Goal: Task Accomplishment & Management: Complete application form

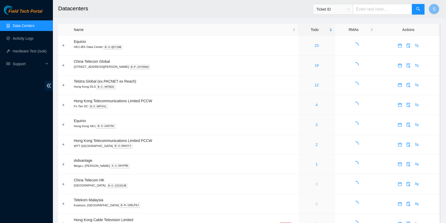
click at [306, 29] on div "Todo" at bounding box center [316, 30] width 31 height 6
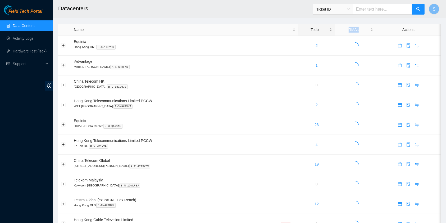
click at [306, 29] on div "Todo" at bounding box center [316, 30] width 31 height 6
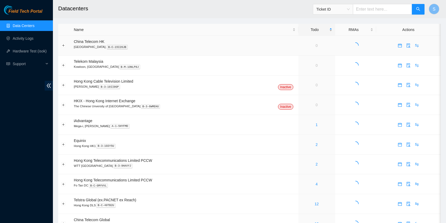
click at [307, 27] on div "Todo" at bounding box center [316, 30] width 31 height 6
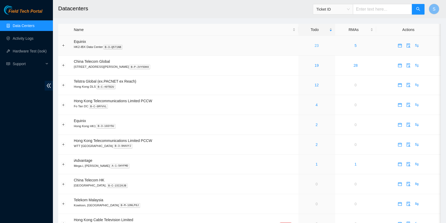
click at [314, 44] on link "23" at bounding box center [316, 45] width 4 height 4
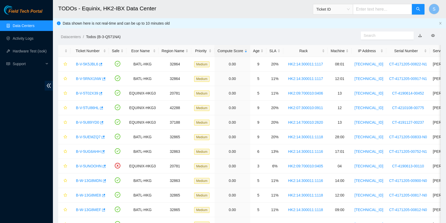
click at [256, 44] on main "TODOs - Equinix, HK2-IBX Data Center Ticket ID S Data shown here is not real-ti…" at bounding box center [249, 198] width 393 height 397
click at [256, 49] on div "Age" at bounding box center [258, 51] width 11 height 6
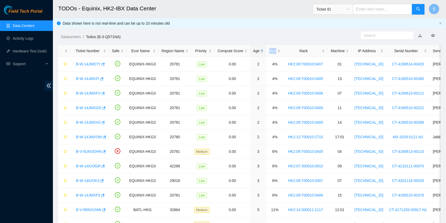
click at [256, 49] on div "Age" at bounding box center [258, 51] width 11 height 6
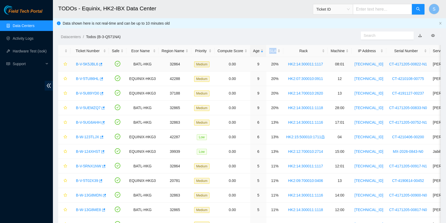
click at [93, 65] on link "B-V-5K5JBL6" at bounding box center [87, 64] width 22 height 4
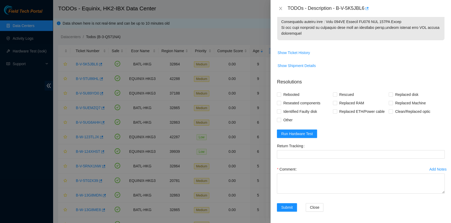
scroll to position [340, 0]
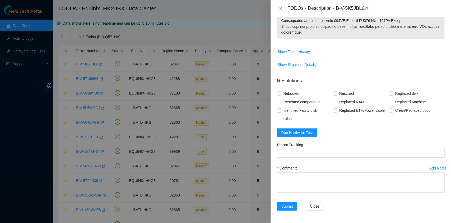
click at [295, 120] on div "Other" at bounding box center [305, 118] width 56 height 8
click at [298, 128] on form "Resolutions Rebooted Rescued Replaced disk Reseated components Replaced RAM Rep…" at bounding box center [361, 145] width 168 height 144
click at [298, 129] on button "Run Hardware Test" at bounding box center [297, 132] width 40 height 8
click at [26, 208] on div at bounding box center [225, 111] width 451 height 223
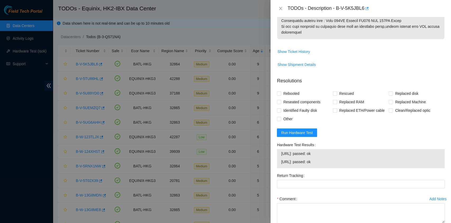
click at [0, 125] on div at bounding box center [225, 111] width 451 height 223
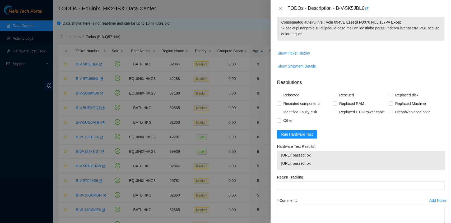
scroll to position [370, 0]
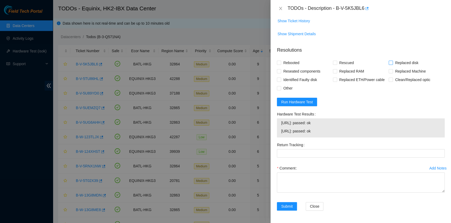
click at [407, 63] on span "Replaced disk" at bounding box center [406, 62] width 27 height 8
click at [393, 63] on input "Replaced disk" at bounding box center [391, 63] width 4 height 4
checkbox input "true"
click at [343, 64] on span "Rescued" at bounding box center [346, 62] width 19 height 8
click at [337, 64] on input "Rescued" at bounding box center [335, 63] width 4 height 4
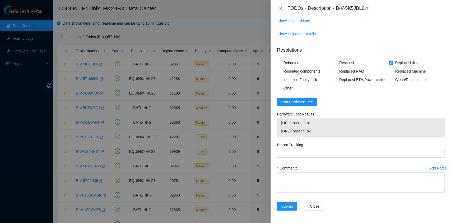
checkbox input "true"
click at [294, 63] on span "Rebooted" at bounding box center [291, 62] width 20 height 8
click at [281, 63] on input "Rebooted" at bounding box center [279, 63] width 4 height 4
checkbox input "true"
click at [294, 72] on span "Reseated components" at bounding box center [301, 71] width 41 height 8
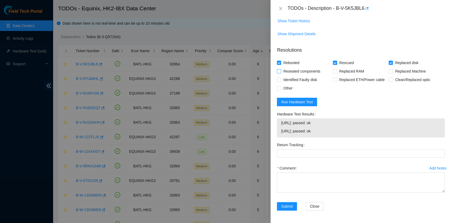
click at [281, 72] on input "Reseated components" at bounding box center [279, 71] width 4 height 4
checkbox input "true"
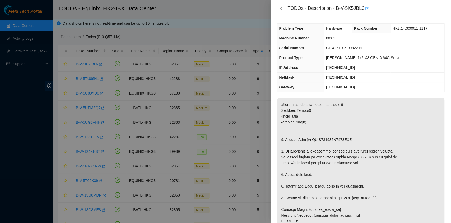
scroll to position [0, 0]
drag, startPoint x: 336, startPoint y: 7, endPoint x: 365, endPoint y: 15, distance: 29.9
click at [365, 15] on div "TODOs - Description - B-V-5K5JBL6" at bounding box center [361, 8] width 181 height 17
copy div "B-V-5K5JBL6"
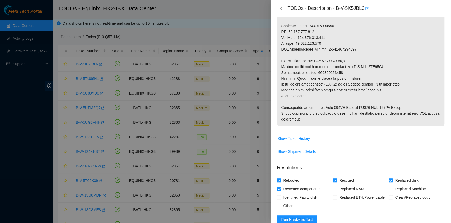
scroll to position [253, 0]
drag, startPoint x: 322, startPoint y: 73, endPoint x: 350, endPoint y: 74, distance: 28.6
copy p "473665208154"
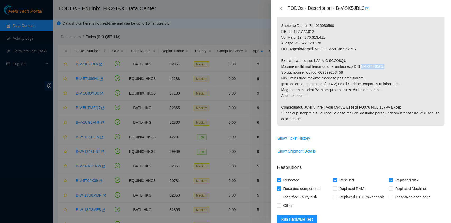
drag, startPoint x: 360, startPoint y: 66, endPoint x: 391, endPoint y: 67, distance: 31.2
copy p "B-V-5TZ38QW"
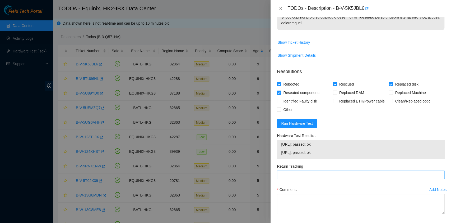
scroll to position [370, 0]
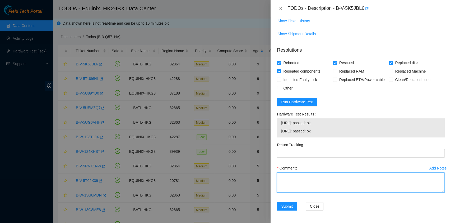
click at [319, 184] on textarea "Comment" at bounding box center [361, 182] width 168 height 20
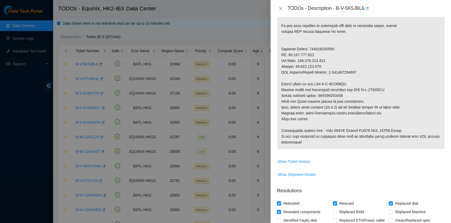
scroll to position [230, 0]
type textarea "New disk Serial S45RNC0R905009 pass ok"
drag, startPoint x: 322, startPoint y: 95, endPoint x: 405, endPoint y: 96, distance: 83.6
click at [405, 96] on p at bounding box center [360, 8] width 167 height 281
copy p "473665208154"
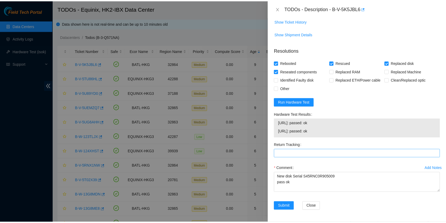
scroll to position [370, 0]
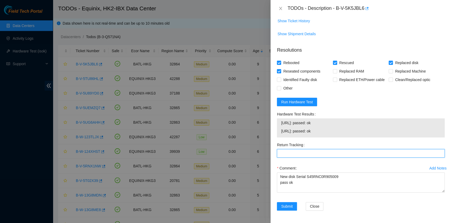
click at [313, 152] on Tracking "Return Tracking" at bounding box center [361, 153] width 168 height 8
paste Tracking "473665208154"
type Tracking "473665208154"
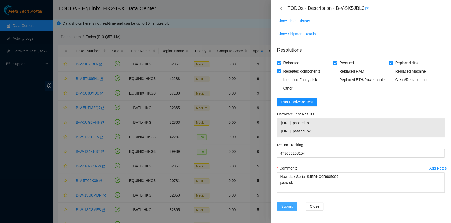
click at [285, 207] on span "Submit" at bounding box center [287, 206] width 12 height 6
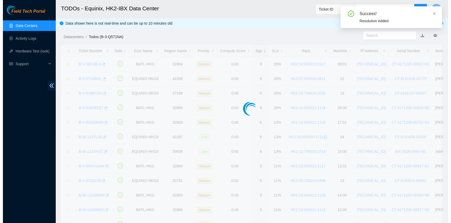
scroll to position [120, 0]
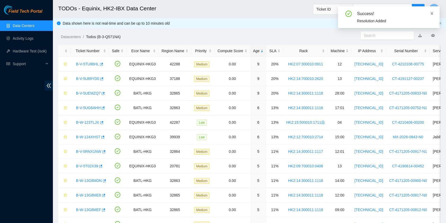
click at [432, 12] on icon "close" at bounding box center [432, 14] width 4 height 4
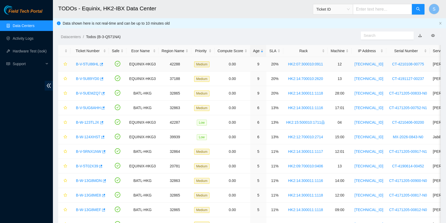
click at [85, 62] on link "B-V-5TU86HL" at bounding box center [87, 64] width 23 height 4
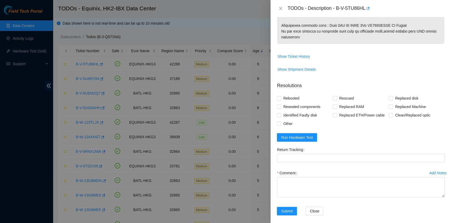
scroll to position [350, 0]
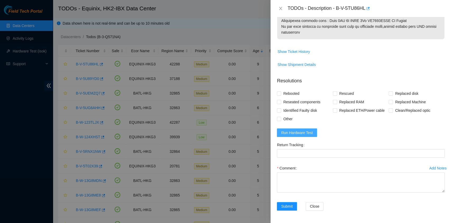
click at [291, 131] on span "Run Hardware Test" at bounding box center [297, 133] width 32 height 6
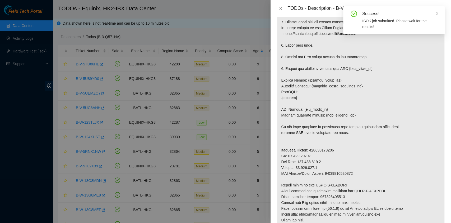
click at [440, 11] on div "Success! ISOK job submitted. Please wait for the results!" at bounding box center [394, 19] width 102 height 27
click at [394, 99] on p at bounding box center [360, 109] width 167 height 281
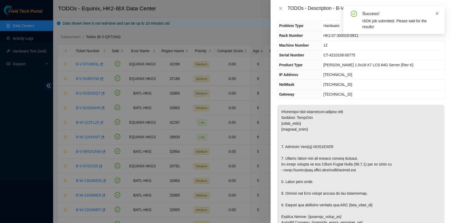
click at [438, 13] on icon "close" at bounding box center [437, 14] width 4 height 4
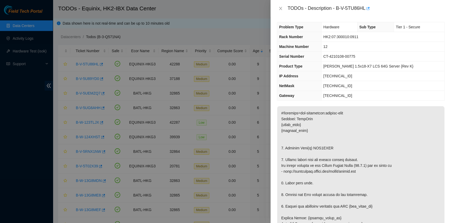
scroll to position [0, 0]
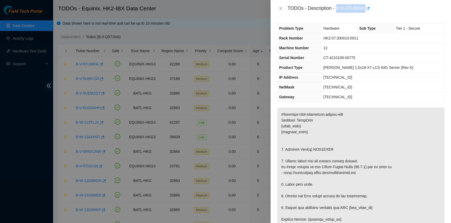
drag, startPoint x: 336, startPoint y: 8, endPoint x: 366, endPoint y: 14, distance: 30.1
click at [366, 14] on div "TODOs - Description - B-V-5TU86HL" at bounding box center [361, 8] width 181 height 17
copy div "B-V-5TU86HL"
drag, startPoint x: 323, startPoint y: 168, endPoint x: 325, endPoint y: 173, distance: 5.6
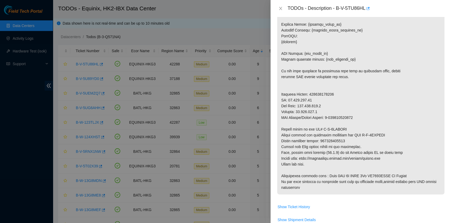
click at [333, 152] on p at bounding box center [360, 53] width 167 height 281
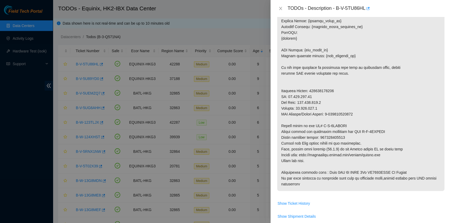
scroll to position [198, 0]
drag, startPoint x: 322, startPoint y: 136, endPoint x: 395, endPoint y: 139, distance: 72.7
click at [395, 139] on p at bounding box center [360, 49] width 167 height 281
copy p "450826212647"
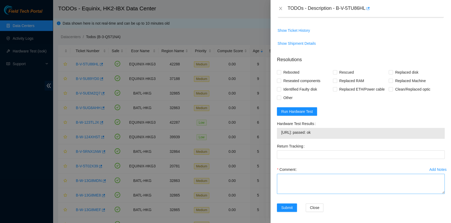
scroll to position [372, 0]
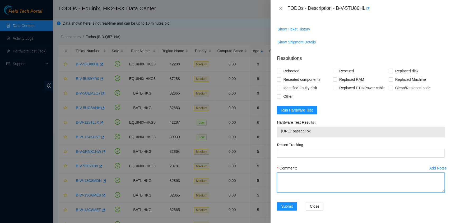
click at [331, 184] on textarea "Comment" at bounding box center [361, 182] width 168 height 20
type textarea "e"
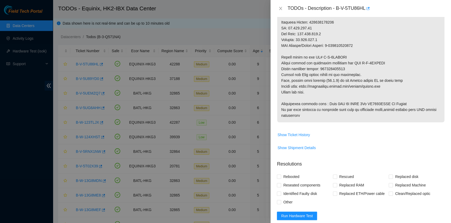
scroll to position [267, 0]
type textarea "New Disk Serial WCC130EZ7A3X pass ok"
drag, startPoint x: 323, startPoint y: 68, endPoint x: 345, endPoint y: 65, distance: 22.0
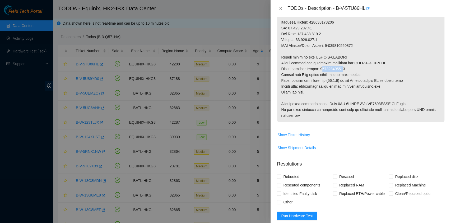
drag, startPoint x: 345, startPoint y: 68, endPoint x: 336, endPoint y: 68, distance: 8.8
drag, startPoint x: 349, startPoint y: 69, endPoint x: 323, endPoint y: 69, distance: 26.2
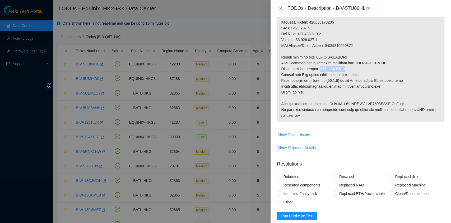
copy p "450826212647"
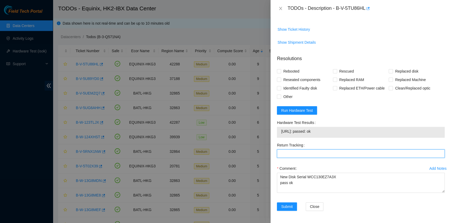
click at [294, 153] on Tracking "Return Tracking" at bounding box center [361, 153] width 168 height 8
paste Tracking "450826212647"
type Tracking "450826212647"
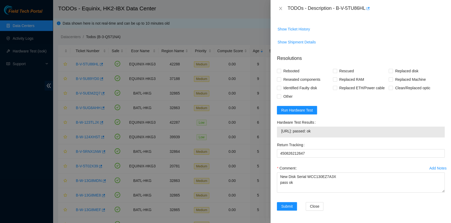
click at [349, 110] on form "Resolutions Rebooted Rescued Replaced disk Reseated components Replaced RAM Rep…" at bounding box center [361, 134] width 168 height 166
click at [402, 66] on form "Resolutions Rebooted Rescued Replaced disk Reseated components Replaced RAM Rep…" at bounding box center [361, 134] width 168 height 166
click at [402, 68] on span "Replaced disk" at bounding box center [406, 71] width 27 height 8
click at [393, 69] on input "Replaced disk" at bounding box center [391, 71] width 4 height 4
checkbox input "true"
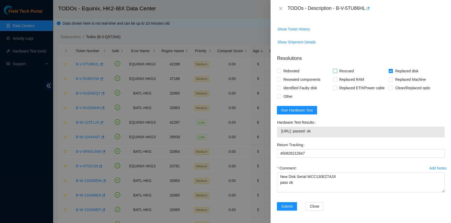
click at [345, 71] on span "Rescued" at bounding box center [346, 71] width 19 height 8
click at [337, 71] on input "Rescued" at bounding box center [335, 71] width 4 height 4
checkbox input "true"
click at [291, 76] on span "Reseated components" at bounding box center [301, 79] width 41 height 8
click at [281, 77] on input "Reseated components" at bounding box center [279, 79] width 4 height 4
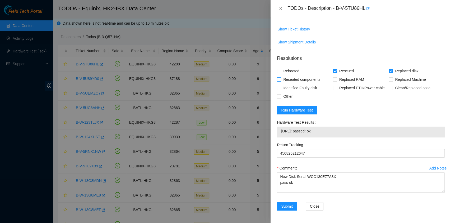
checkbox input "true"
click at [289, 69] on span "Rebooted" at bounding box center [291, 71] width 20 height 8
click at [281, 69] on input "Rebooted" at bounding box center [279, 71] width 4 height 4
checkbox input "true"
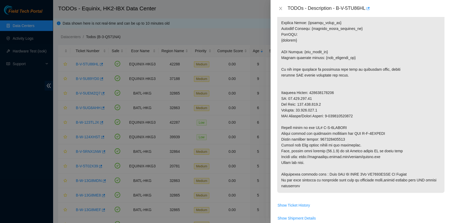
scroll to position [196, 0]
drag, startPoint x: 361, startPoint y: 132, endPoint x: 396, endPoint y: 131, distance: 34.9
click at [396, 131] on p at bounding box center [360, 51] width 167 height 281
copy p "B-V-5TYHGHK"
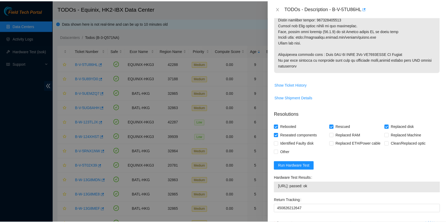
scroll to position [372, 0]
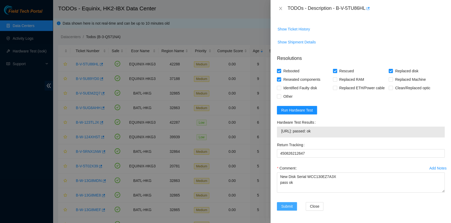
click at [287, 203] on span "Submit" at bounding box center [287, 206] width 12 height 6
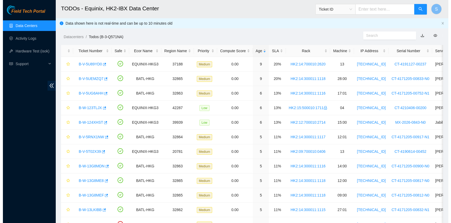
scroll to position [135, 0]
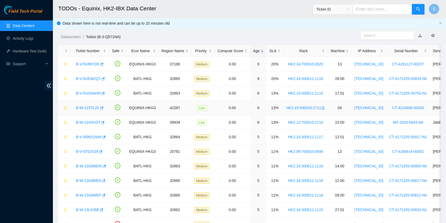
click at [92, 108] on link "B-W-123TLJX" at bounding box center [87, 107] width 23 height 4
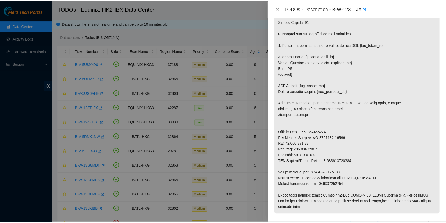
scroll to position [169, 0]
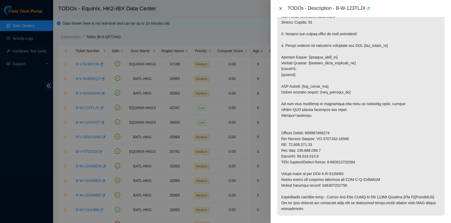
click at [282, 10] on icon "close" at bounding box center [281, 8] width 4 height 4
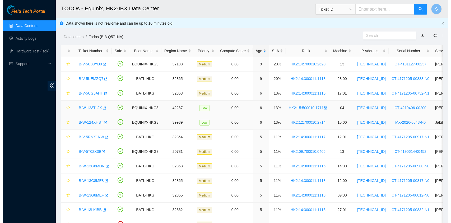
scroll to position [135, 0]
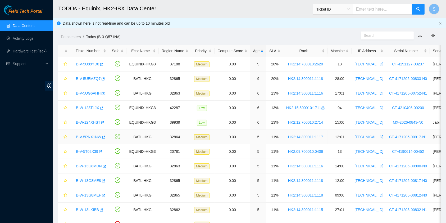
click at [85, 138] on link "B-V-5RNX1NW" at bounding box center [88, 137] width 25 height 4
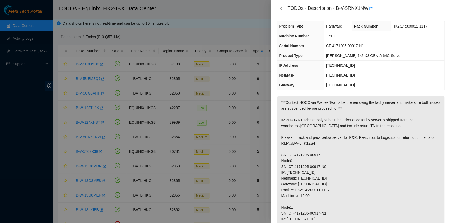
scroll to position [0, 0]
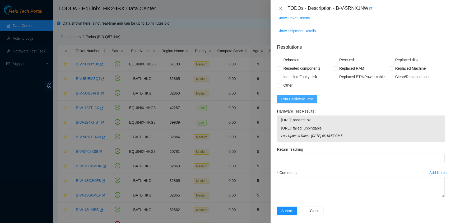
click at [294, 103] on button "Run Hardware Test" at bounding box center [297, 99] width 40 height 8
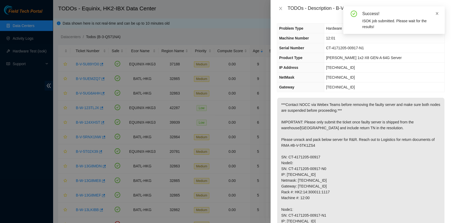
click at [438, 13] on icon "close" at bounding box center [437, 14] width 4 height 4
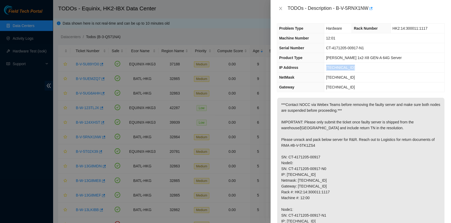
drag, startPoint x: 353, startPoint y: 67, endPoint x: 326, endPoint y: 67, distance: 27.5
click at [326, 67] on td "23.204.140.153" at bounding box center [384, 68] width 121 height 10
copy span "23.204.140.153"
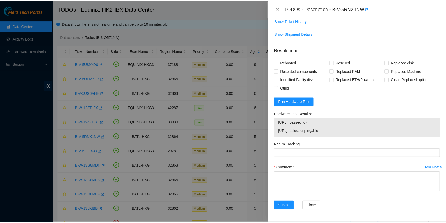
scroll to position [254, 0]
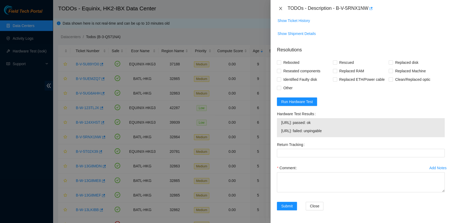
click at [279, 8] on icon "close" at bounding box center [281, 8] width 4 height 4
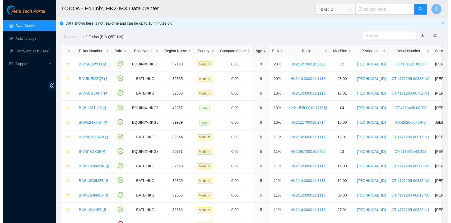
scroll to position [120, 0]
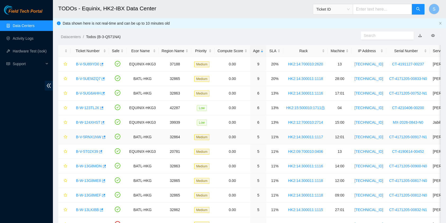
click at [88, 138] on link "B-V-5RNX1NW" at bounding box center [88, 137] width 25 height 4
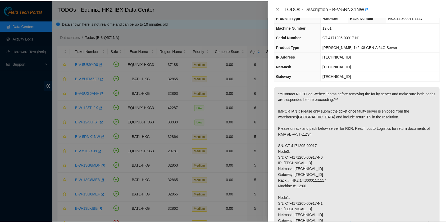
scroll to position [0, 0]
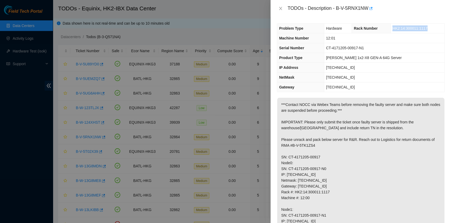
drag, startPoint x: 428, startPoint y: 28, endPoint x: 383, endPoint y: 28, distance: 45.0
click at [383, 28] on tr "Problem Type Hardware Rack Number HK2:14:300011:1117" at bounding box center [360, 29] width 167 height 10
copy tr "HK2:14:300011:1117"
click at [280, 6] on icon "close" at bounding box center [281, 8] width 4 height 4
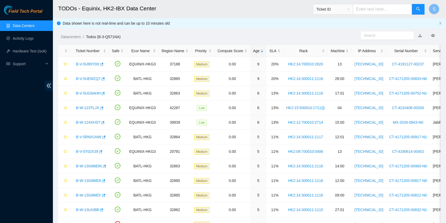
click at [327, 10] on span "Ticket ID" at bounding box center [332, 9] width 33 height 8
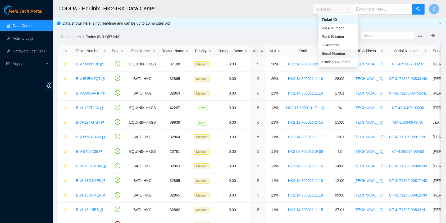
click at [337, 54] on div "Serial Number" at bounding box center [338, 54] width 33 height 6
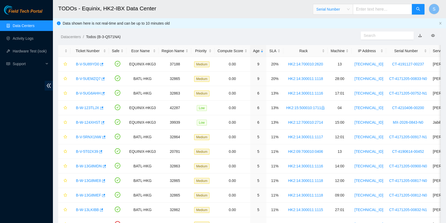
click at [368, 12] on input "text" at bounding box center [382, 9] width 59 height 11
paste input "CT-4171205-00817"
type input "CT-4171205-00817"
click at [414, 9] on button "button" at bounding box center [418, 9] width 13 height 11
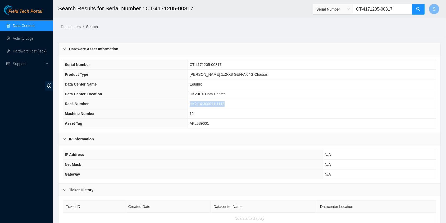
drag, startPoint x: 260, startPoint y: 101, endPoint x: 219, endPoint y: 104, distance: 41.1
click at [219, 104] on td "HK2:14:300011:1118" at bounding box center [311, 104] width 248 height 10
drag, startPoint x: 399, startPoint y: 10, endPoint x: 325, endPoint y: 8, distance: 73.8
click at [325, 8] on span "Serial Number CT-4171205-00817" at bounding box center [369, 9] width 112 height 11
paste input "900"
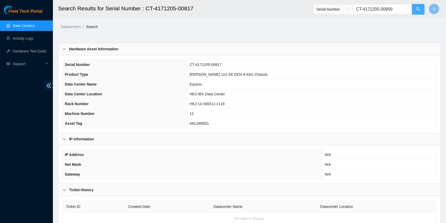
click at [415, 5] on button "button" at bounding box center [418, 9] width 13 height 11
drag, startPoint x: 256, startPoint y: 104, endPoint x: 220, endPoint y: 100, distance: 36.7
click at [220, 100] on td "HK2:14:300011:1116" at bounding box center [311, 104] width 248 height 10
click at [147, 120] on th "Asset Tag" at bounding box center [125, 123] width 125 height 10
drag, startPoint x: 401, startPoint y: 9, endPoint x: 226, endPoint y: 14, distance: 174.8
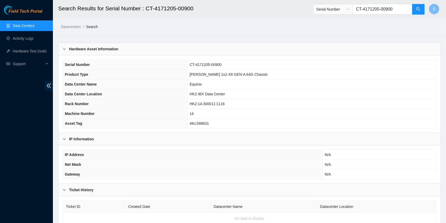
click at [224, 12] on header "Search Results for Serial Number : CT-4171205-00900 Serial Number CT-4171205-00…" at bounding box center [276, 9] width 446 height 18
paste input "832"
click at [419, 6] on button "button" at bounding box center [418, 9] width 13 height 11
click at [327, 80] on td "Equinix" at bounding box center [311, 84] width 248 height 10
drag, startPoint x: 262, startPoint y: 103, endPoint x: 207, endPoint y: 99, distance: 55.2
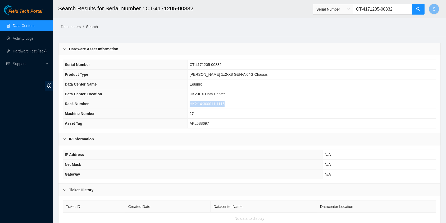
click at [207, 99] on tr "Rack Number HK2:14:300011:1115" at bounding box center [249, 104] width 373 height 10
click at [176, 98] on th "Data Center Location" at bounding box center [125, 94] width 125 height 10
drag, startPoint x: 401, startPoint y: 8, endPoint x: 238, endPoint y: 9, distance: 162.9
click at [238, 9] on header "Search Results for Serial Number : CT-4171205-00832 Serial Number CT-4171205-00…" at bounding box center [276, 9] width 446 height 18
paste input "1"
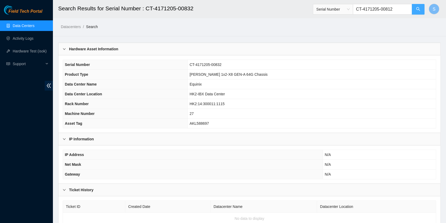
click at [418, 5] on button "button" at bounding box center [418, 9] width 13 height 11
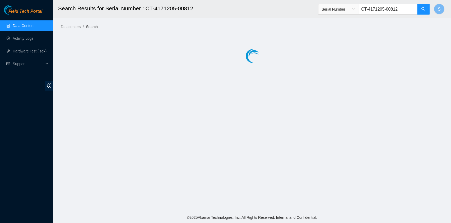
type input "CT-4171205-00812"
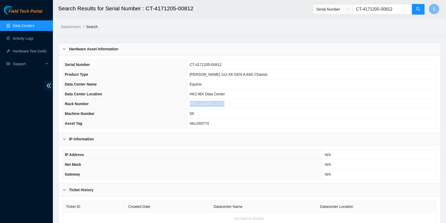
drag, startPoint x: 258, startPoint y: 100, endPoint x: 211, endPoint y: 100, distance: 46.5
click at [211, 100] on tr "Rack Number HK2:14:300011:1118" at bounding box center [249, 104] width 373 height 10
click at [235, 97] on td "HK2-IBX Data Center" at bounding box center [311, 94] width 248 height 10
click at [34, 27] on link "Data Centers" at bounding box center [24, 26] width 22 height 4
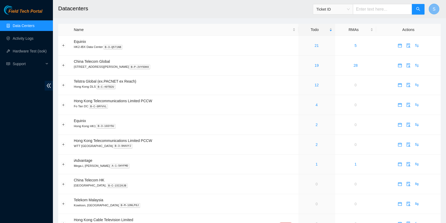
click at [430, 6] on button "S" at bounding box center [434, 9] width 11 height 11
click at [314, 47] on link "21" at bounding box center [316, 45] width 4 height 4
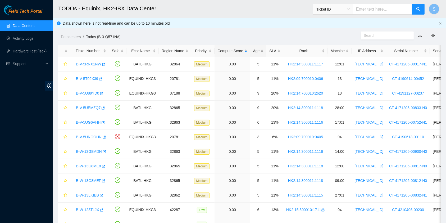
click at [262, 48] on div "Age" at bounding box center [258, 51] width 11 height 6
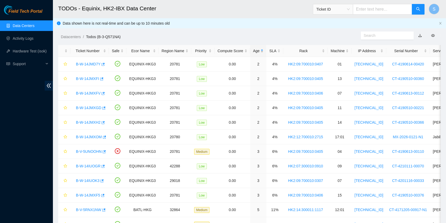
click at [257, 48] on div "Age" at bounding box center [258, 51] width 11 height 6
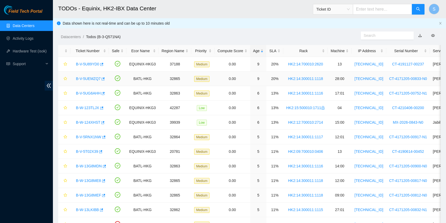
click at [85, 82] on div "B-V-5UEMZQ7" at bounding box center [89, 78] width 33 height 8
click at [86, 79] on link "B-V-5UEMZQ7" at bounding box center [88, 78] width 25 height 4
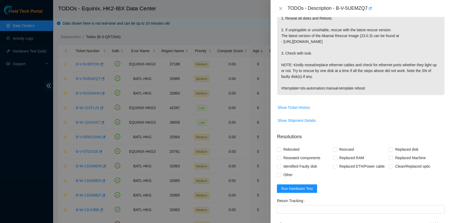
scroll to position [212, 0]
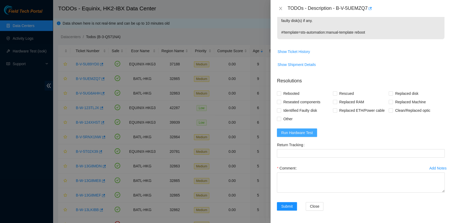
click at [306, 130] on span "Run Hardware Test" at bounding box center [297, 133] width 32 height 6
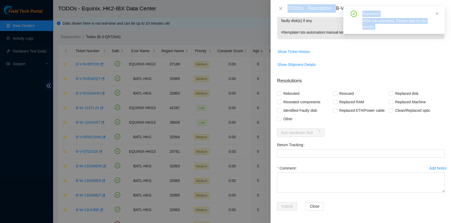
drag, startPoint x: 337, startPoint y: 7, endPoint x: 351, endPoint y: 11, distance: 14.5
click at [351, 11] on body "Field Tech Portal Data Centers Activity Logs Hardware Test (isok) Support TODOs…" at bounding box center [223, 111] width 446 height 223
click at [436, 14] on icon "close" at bounding box center [437, 14] width 4 height 4
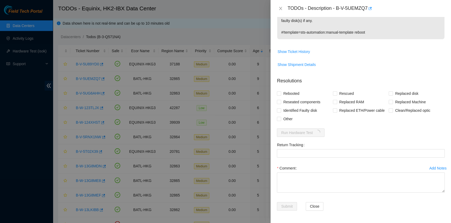
drag, startPoint x: 368, startPoint y: 7, endPoint x: 337, endPoint y: 4, distance: 30.3
click at [337, 4] on div "TODOs - Description - B-V-5UEMZQ7" at bounding box center [366, 8] width 157 height 8
click at [370, 67] on span "Show Shipment Details" at bounding box center [360, 64] width 167 height 8
click at [312, 102] on span "Reseated components" at bounding box center [301, 102] width 41 height 8
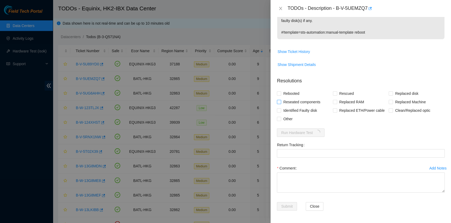
click at [281, 102] on input "Reseated components" at bounding box center [279, 102] width 4 height 4
checkbox input "true"
click at [289, 88] on form "Resolutions Rebooted Rescued Replaced disk Reseated components Replaced RAM Rep…" at bounding box center [361, 145] width 168 height 144
click at [275, 90] on div "Problem Type Hardware Rack Number HK2:14:300011:1118 Machine Number 28:00 Seria…" at bounding box center [361, 120] width 181 height 206
click at [285, 92] on span "Rebooted" at bounding box center [291, 93] width 20 height 8
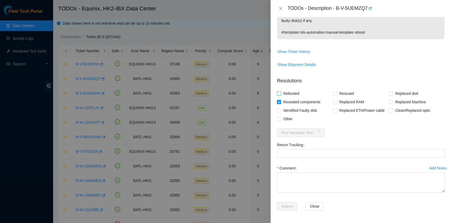
click at [281, 92] on input "Rebooted" at bounding box center [279, 93] width 4 height 4
checkbox input "true"
drag, startPoint x: 359, startPoint y: 93, endPoint x: 349, endPoint y: 93, distance: 9.5
click at [359, 93] on div "Rescued" at bounding box center [361, 93] width 56 height 8
click at [348, 93] on span "Rescued" at bounding box center [346, 93] width 19 height 8
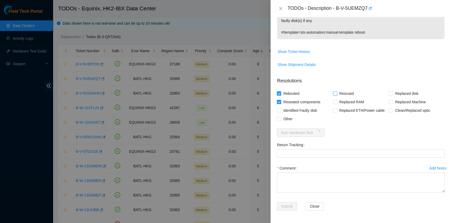
click at [337, 93] on input "Rescued" at bounding box center [335, 93] width 4 height 4
checkbox input "true"
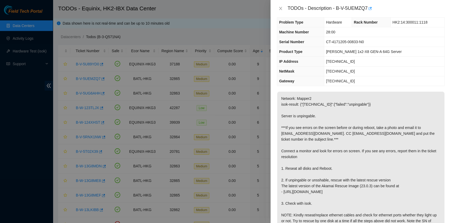
scroll to position [0, 0]
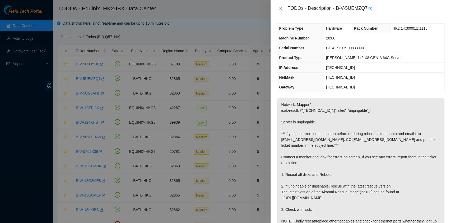
click at [4, 130] on div at bounding box center [225, 111] width 451 height 223
click at [0, 153] on div at bounding box center [225, 111] width 451 height 223
click at [1, 98] on div at bounding box center [225, 111] width 451 height 223
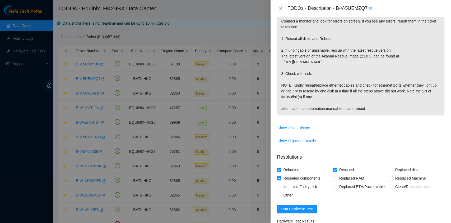
scroll to position [234, 0]
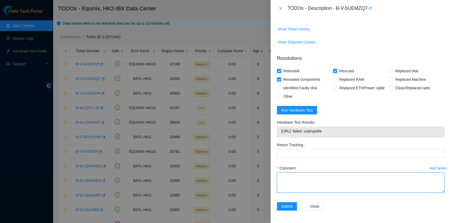
click at [360, 181] on textarea "Comment" at bounding box center [361, 182] width 168 height 20
type textarea "N0- No Vga to further trouble shoot"
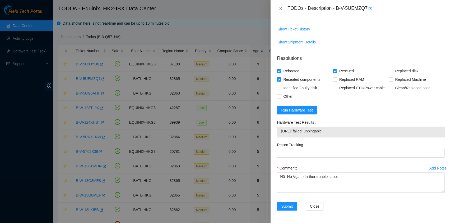
click at [342, 71] on span "Rescued" at bounding box center [346, 71] width 19 height 8
click at [337, 71] on input "Rescued" at bounding box center [335, 71] width 4 height 4
checkbox input "false"
click at [282, 206] on span "Submit" at bounding box center [287, 206] width 12 height 6
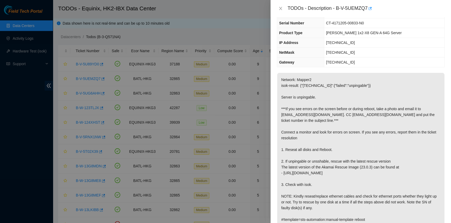
scroll to position [0, 0]
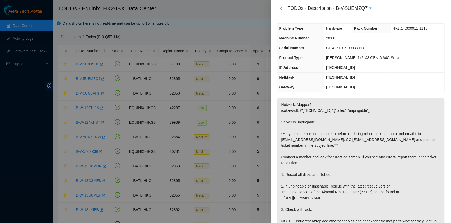
click at [347, 166] on p "Network: Mapper2 isok-result: {"23.204.140.248":{"failed":"unpingable"}} Server…" at bounding box center [360, 174] width 167 height 153
click at [0, 162] on div at bounding box center [225, 111] width 451 height 223
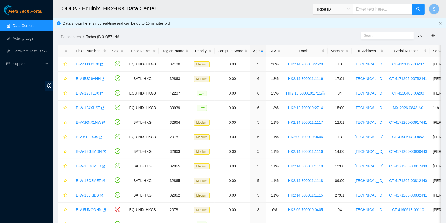
click at [0, 144] on div "Field Tech Portal Data Centers Activity Logs Hardware Test (isok) Support" at bounding box center [26, 113] width 53 height 217
click at [86, 65] on link "B-V-5U89YD0" at bounding box center [87, 64] width 23 height 4
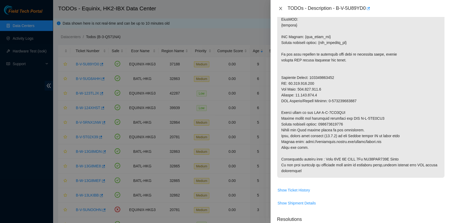
click at [278, 7] on button "Close" at bounding box center [280, 8] width 7 height 5
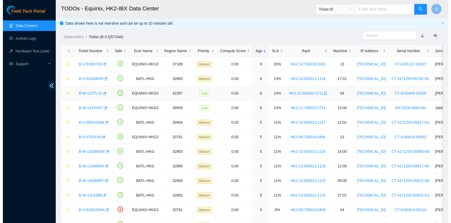
scroll to position [135, 0]
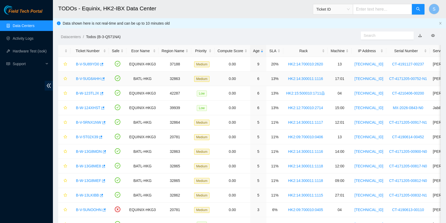
click at [87, 75] on div "B-V-5UG6AHH" at bounding box center [89, 78] width 33 height 8
click at [87, 76] on link "B-V-5UG6AHH" at bounding box center [88, 78] width 25 height 4
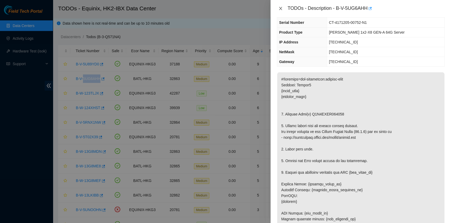
click at [280, 7] on icon "close" at bounding box center [281, 8] width 4 height 4
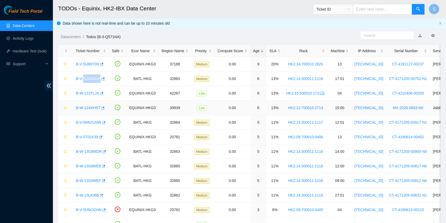
click at [91, 106] on link "B-W-124XHST" at bounding box center [88, 107] width 24 height 4
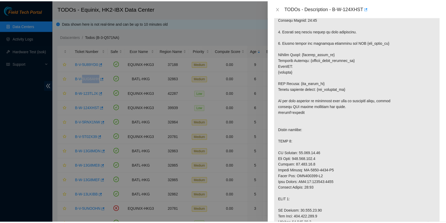
scroll to position [246, 0]
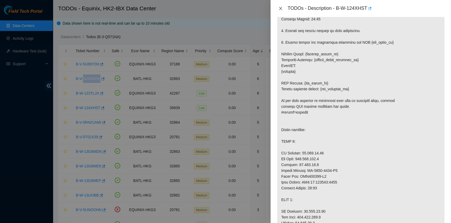
click at [282, 8] on icon "close" at bounding box center [281, 8] width 4 height 4
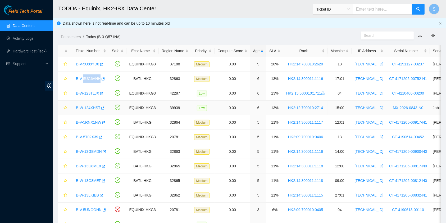
click at [85, 108] on link "B-W-124XHST" at bounding box center [88, 107] width 24 height 4
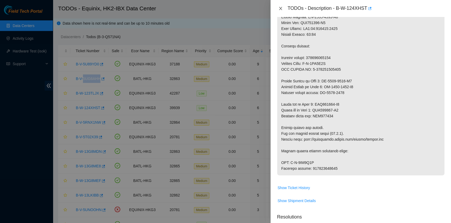
click at [278, 9] on button "Close" at bounding box center [280, 8] width 7 height 5
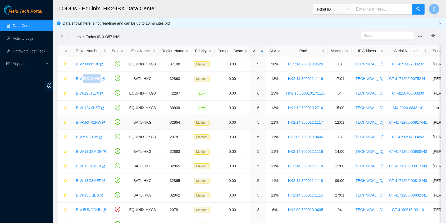
click at [86, 121] on link "B-V-5RNX1NW" at bounding box center [88, 122] width 25 height 4
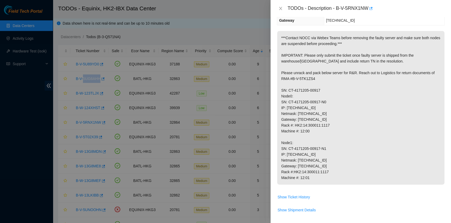
scroll to position [0, 0]
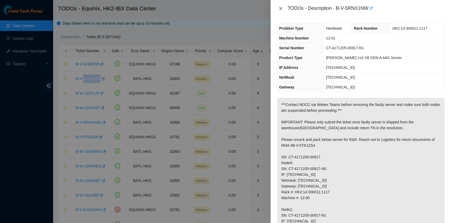
click at [281, 7] on icon "close" at bounding box center [280, 8] width 3 height 3
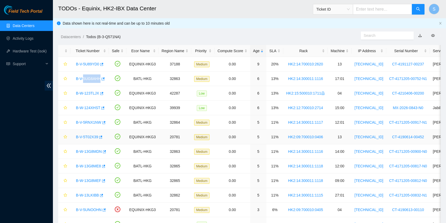
click at [80, 137] on link "B-V-5T02X39" at bounding box center [87, 137] width 22 height 4
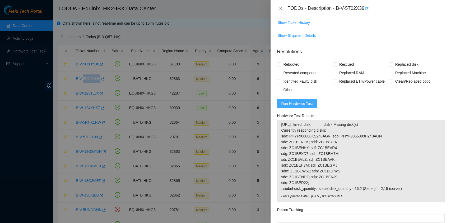
click at [294, 106] on span "Run Hardware Test" at bounding box center [297, 103] width 32 height 6
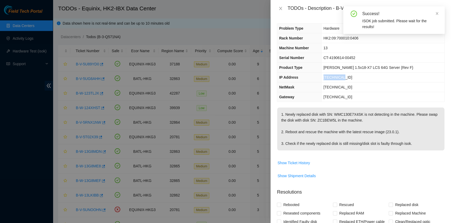
drag, startPoint x: 356, startPoint y: 78, endPoint x: 327, endPoint y: 75, distance: 29.0
click at [327, 75] on tr "IP Address 23.2.16.68" at bounding box center [360, 77] width 167 height 10
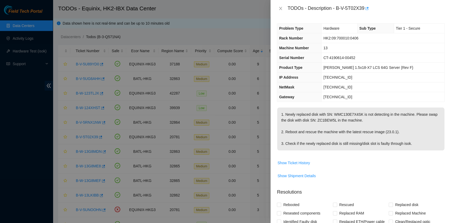
click at [368, 147] on p "1. Newly replaced disk with SN: WMC130E7X4SK is not detecting in the machine. P…" at bounding box center [360, 128] width 167 height 43
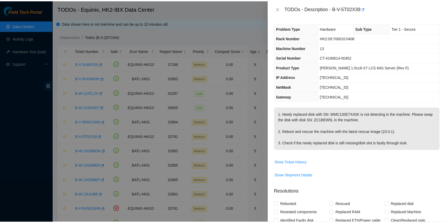
scroll to position [0, 0]
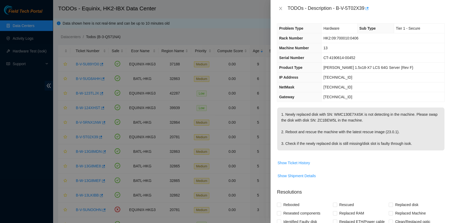
click at [38, 115] on div at bounding box center [225, 111] width 451 height 223
click at [279, 8] on icon "close" at bounding box center [281, 8] width 4 height 4
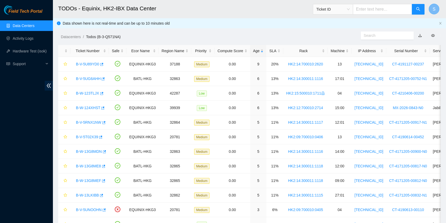
click at [434, 9] on span "S" at bounding box center [434, 9] width 3 height 7
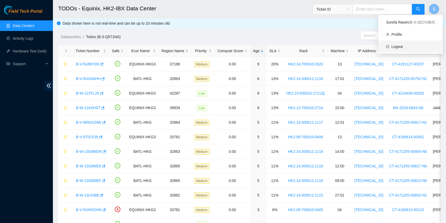
click at [403, 45] on link "Logout" at bounding box center [396, 46] width 11 height 4
